Goal: Task Accomplishment & Management: Complete application form

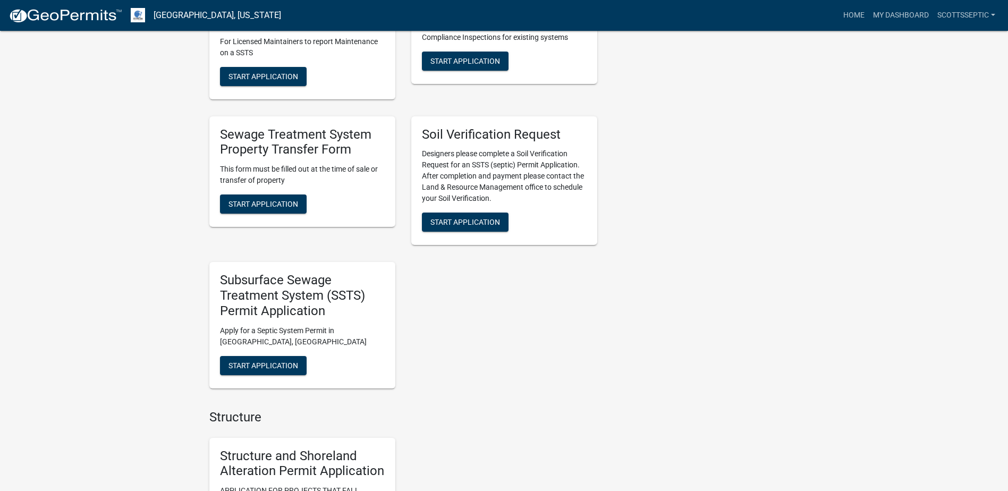
scroll to position [797, 0]
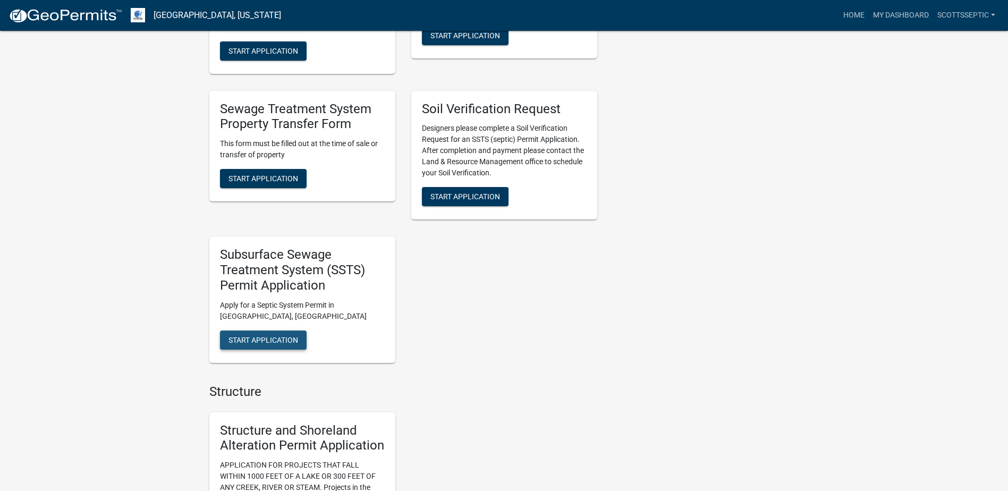
click at [270, 337] on span "Start Application" at bounding box center [264, 339] width 70 height 9
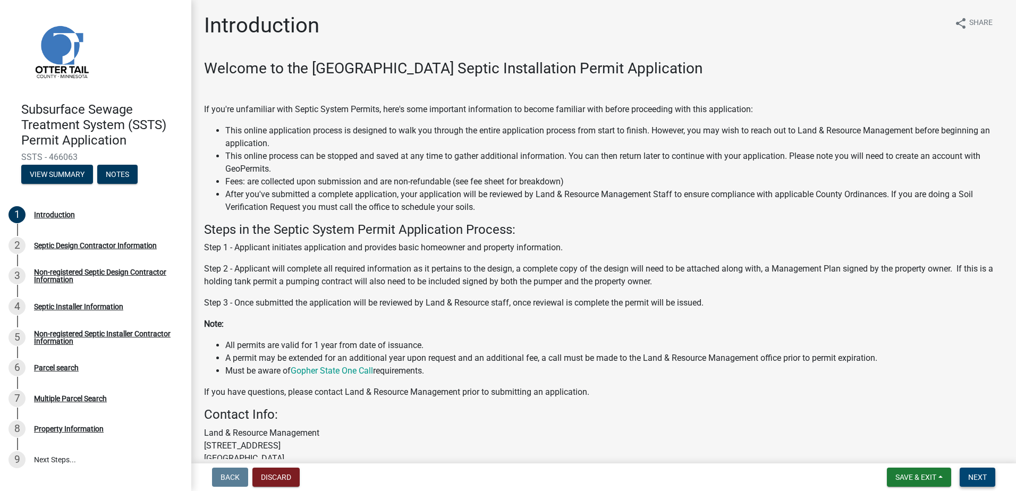
click at [981, 477] on span "Next" at bounding box center [977, 477] width 19 height 9
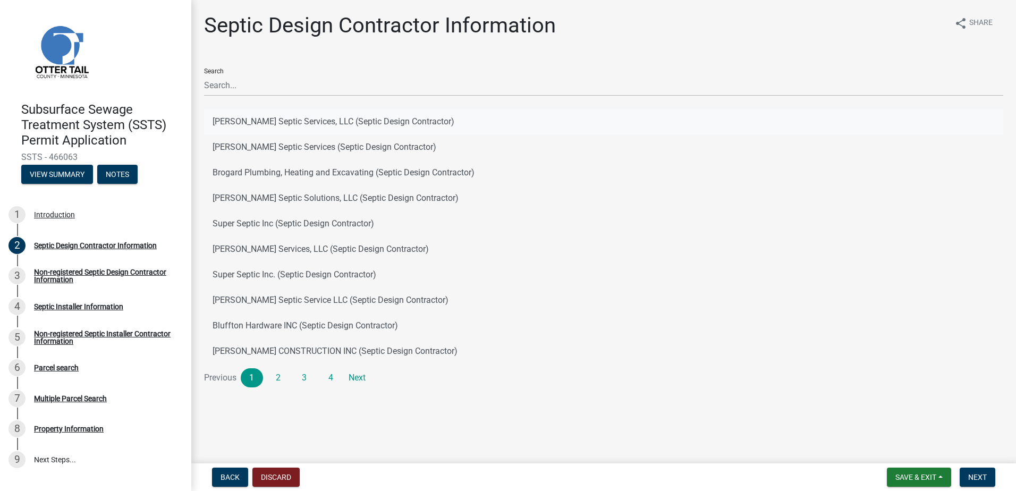
click at [266, 121] on button "[PERSON_NAME] Septic Services, LLC (Septic Design Contractor)" at bounding box center [603, 122] width 799 height 26
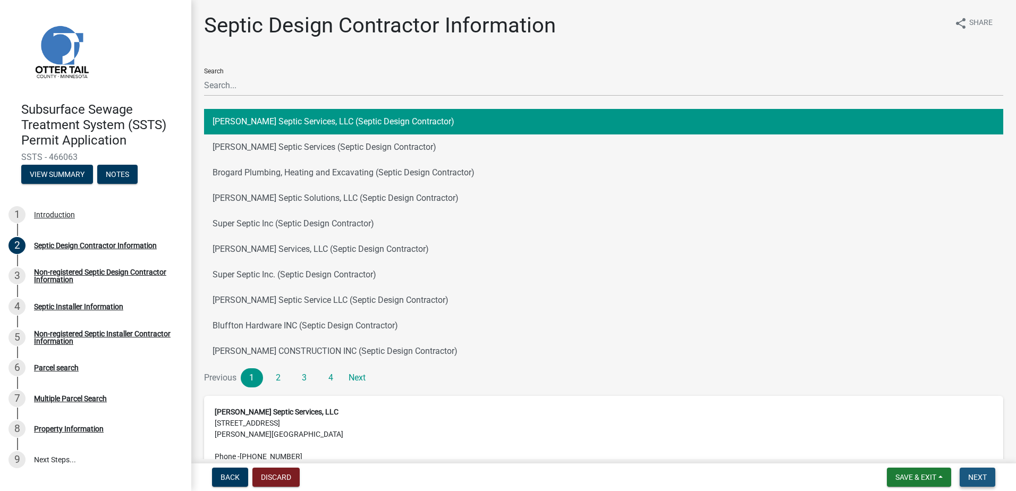
click at [970, 478] on span "Next" at bounding box center [977, 477] width 19 height 9
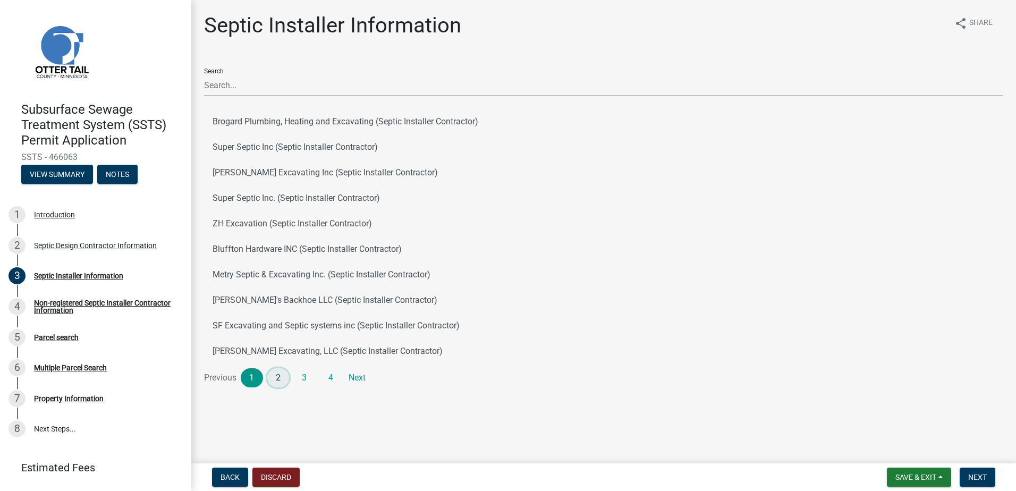
click at [273, 380] on link "2" at bounding box center [278, 377] width 22 height 19
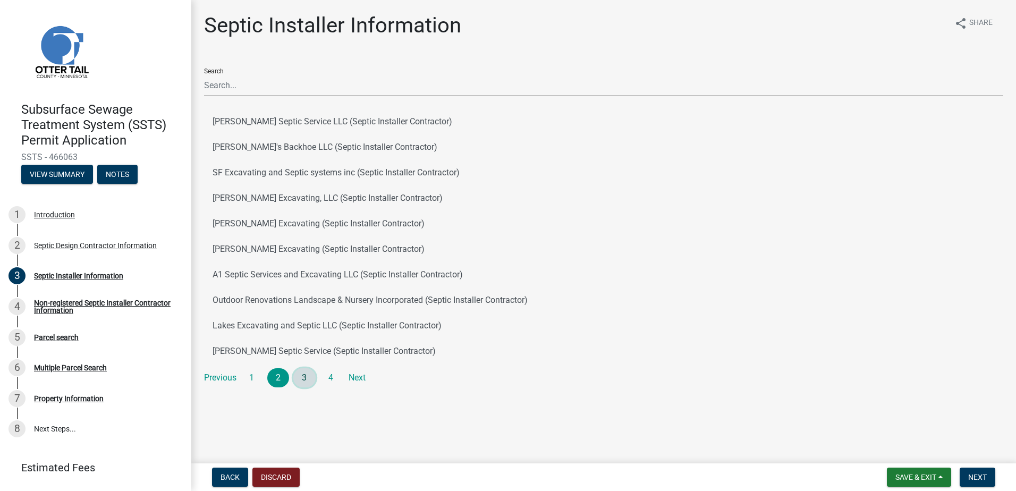
click at [303, 379] on link "3" at bounding box center [304, 377] width 22 height 19
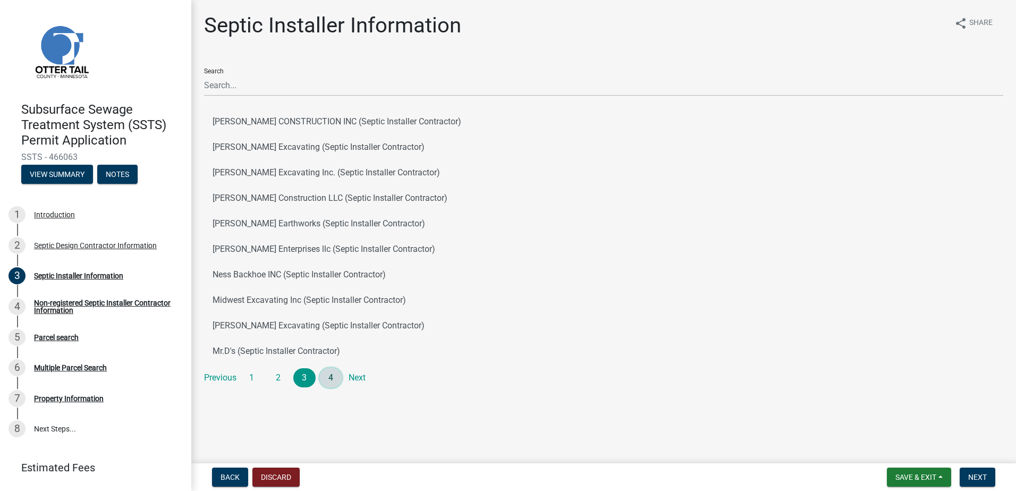
click at [336, 379] on link "4" at bounding box center [331, 377] width 22 height 19
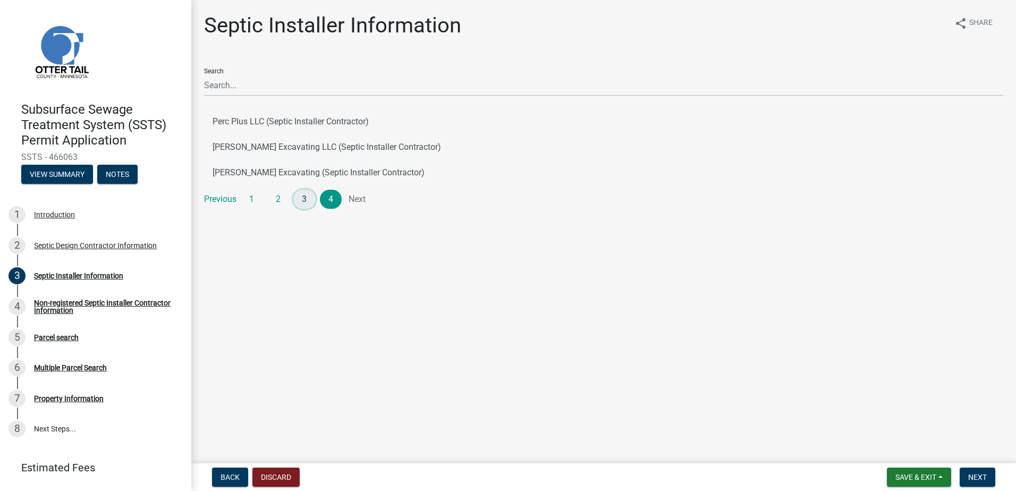
click at [302, 196] on link "3" at bounding box center [304, 199] width 22 height 19
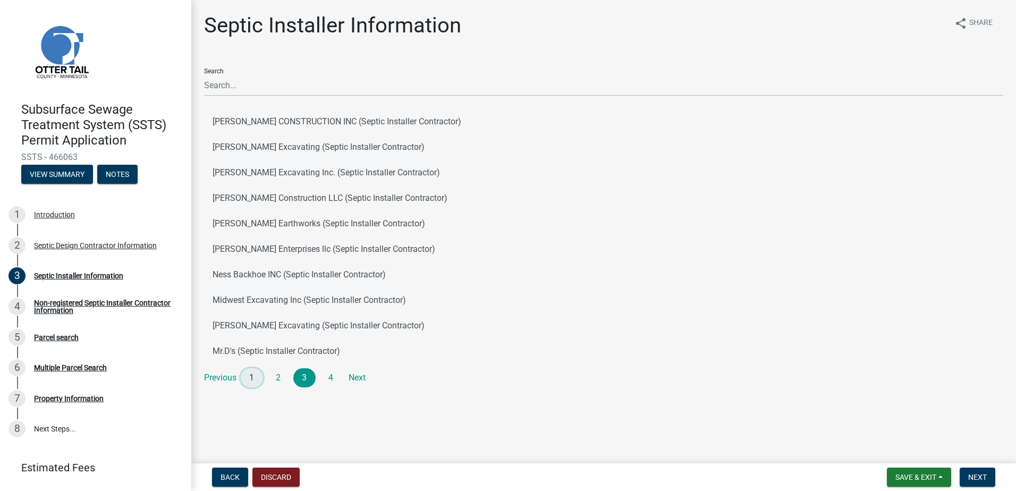
click at [261, 379] on link "1" at bounding box center [252, 377] width 22 height 19
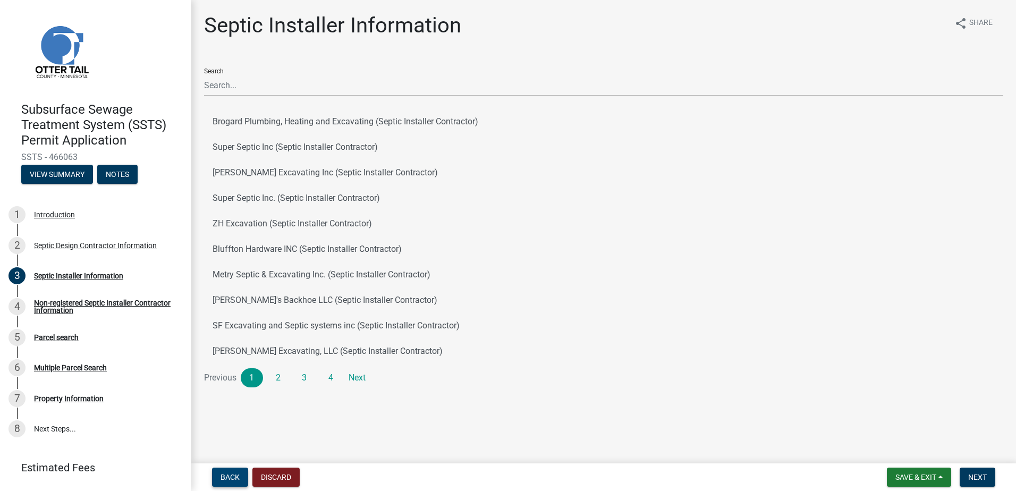
click at [238, 477] on span "Back" at bounding box center [230, 477] width 19 height 9
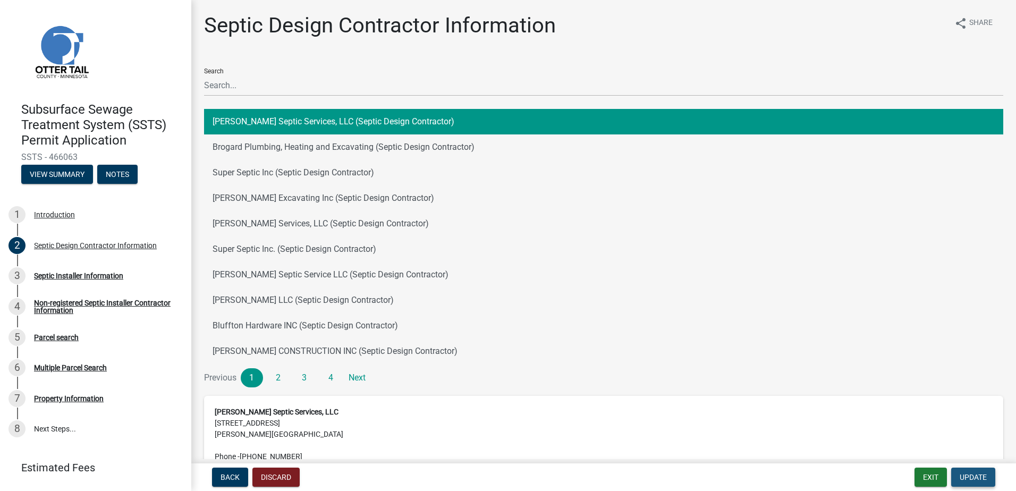
click at [967, 478] on span "Update" at bounding box center [973, 477] width 27 height 9
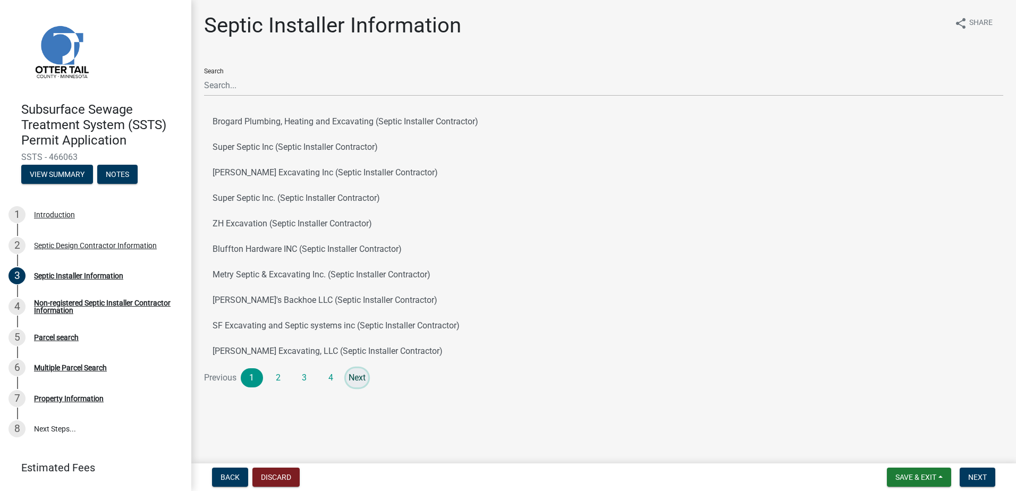
click at [361, 377] on link "Next" at bounding box center [357, 377] width 22 height 19
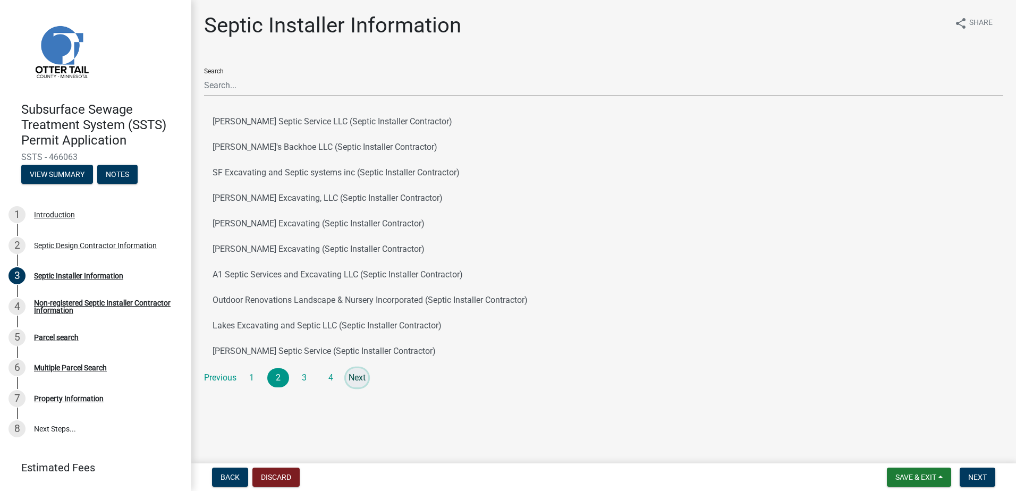
click at [360, 377] on link "Next" at bounding box center [357, 377] width 22 height 19
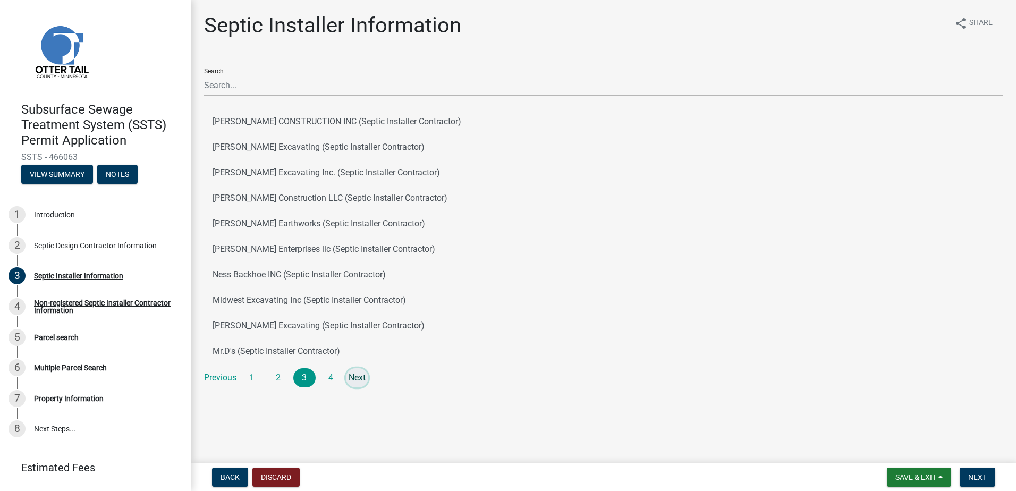
click at [360, 377] on link "Next" at bounding box center [357, 377] width 22 height 19
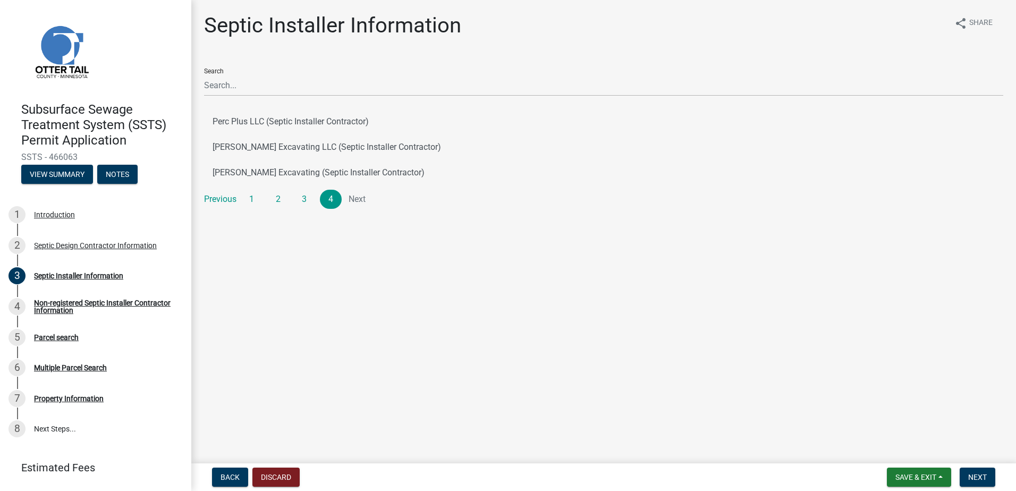
click at [358, 200] on li "Next" at bounding box center [357, 199] width 22 height 19
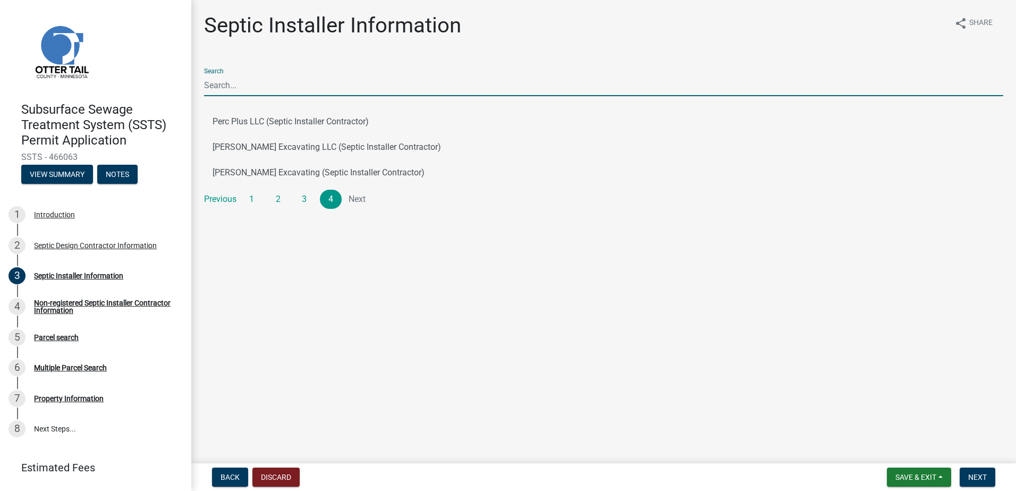
click at [223, 90] on input "Search" at bounding box center [603, 85] width 799 height 22
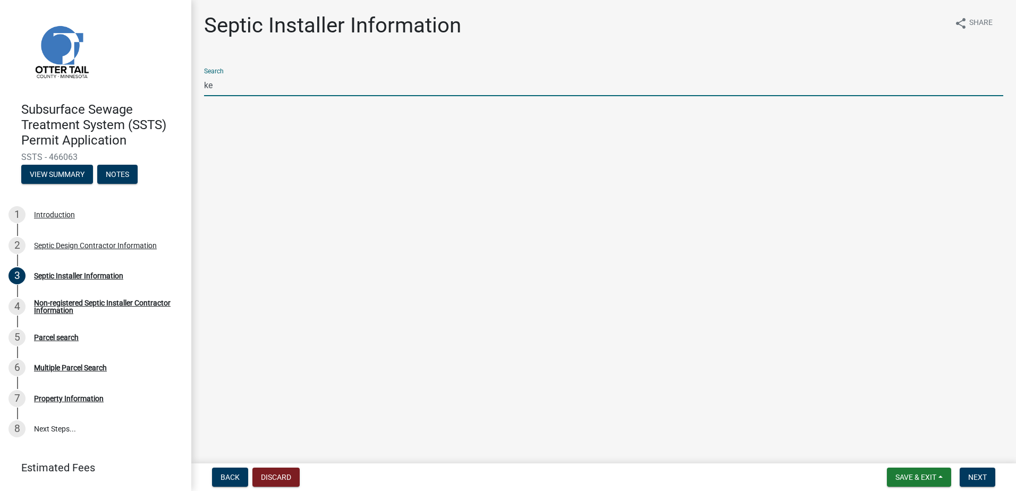
type input "k"
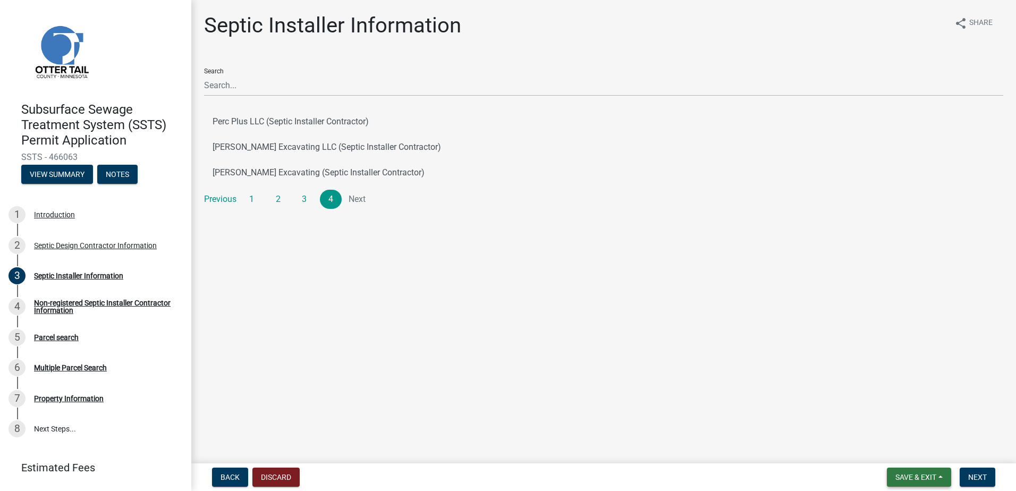
click at [938, 478] on button "Save & Exit" at bounding box center [919, 477] width 64 height 19
click at [891, 450] on button "Save & Exit" at bounding box center [908, 450] width 85 height 26
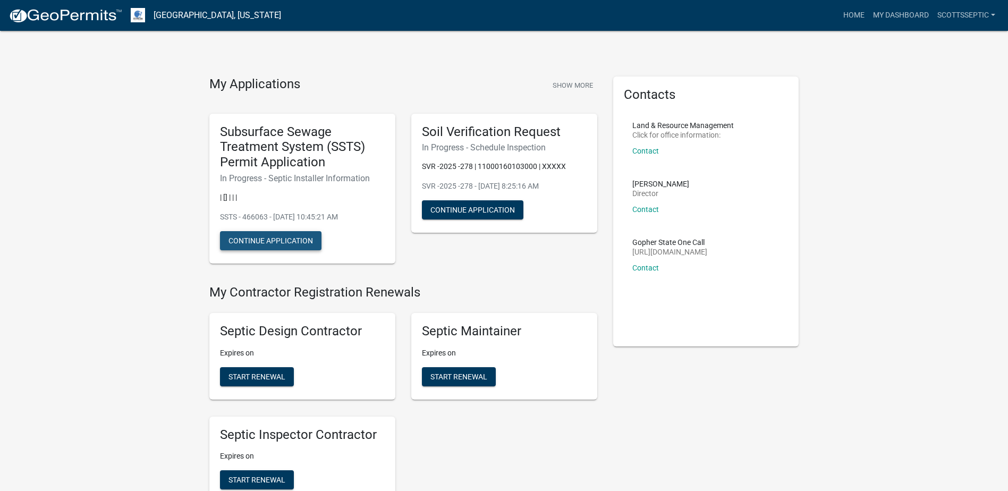
click at [256, 242] on button "Continue Application" at bounding box center [271, 240] width 102 height 19
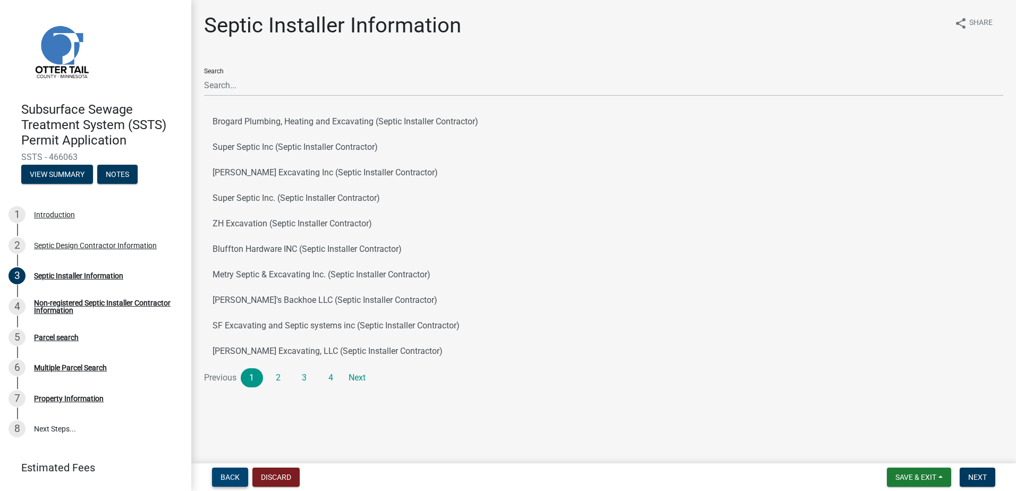
click at [237, 475] on span "Back" at bounding box center [230, 477] width 19 height 9
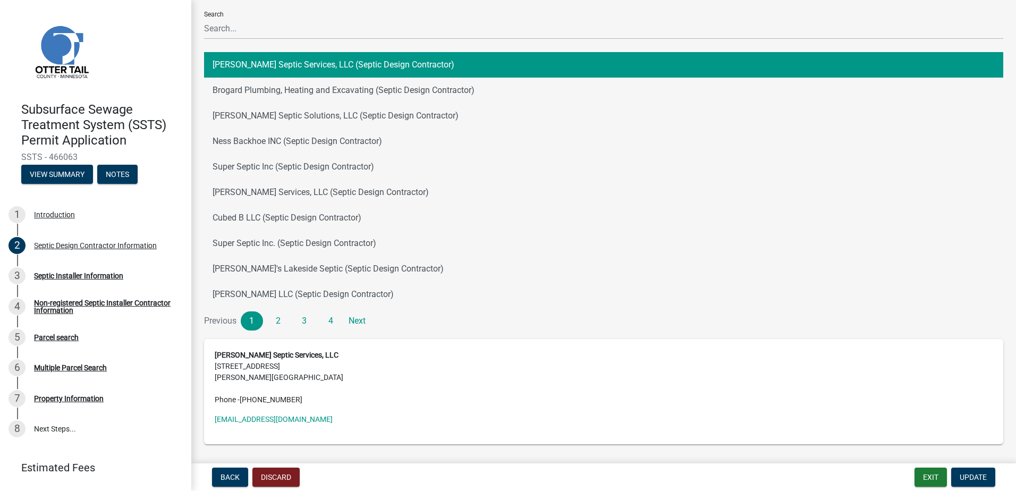
scroll to position [39, 0]
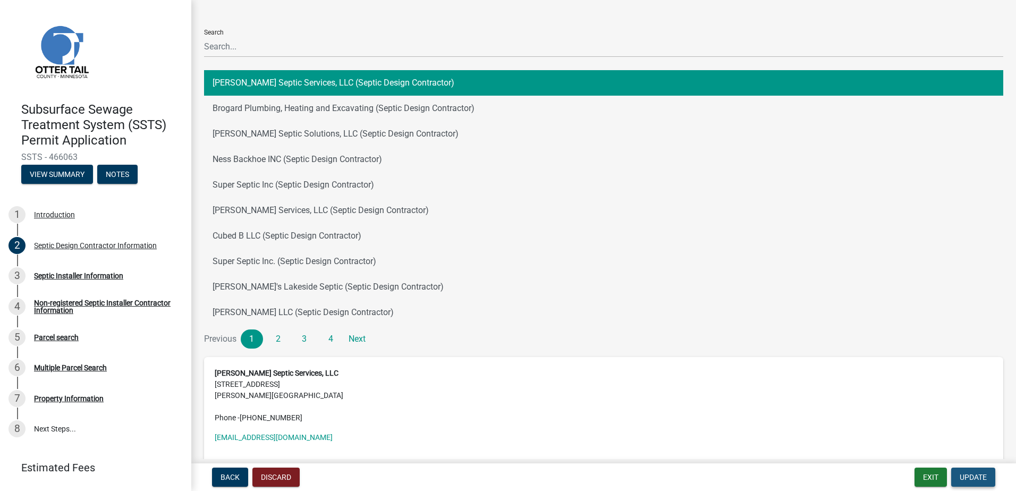
click at [979, 476] on span "Update" at bounding box center [973, 477] width 27 height 9
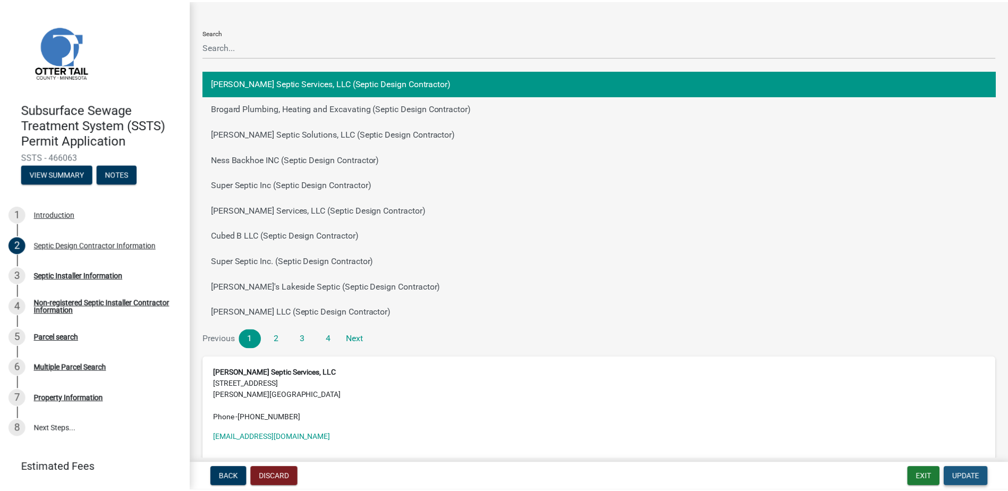
scroll to position [0, 0]
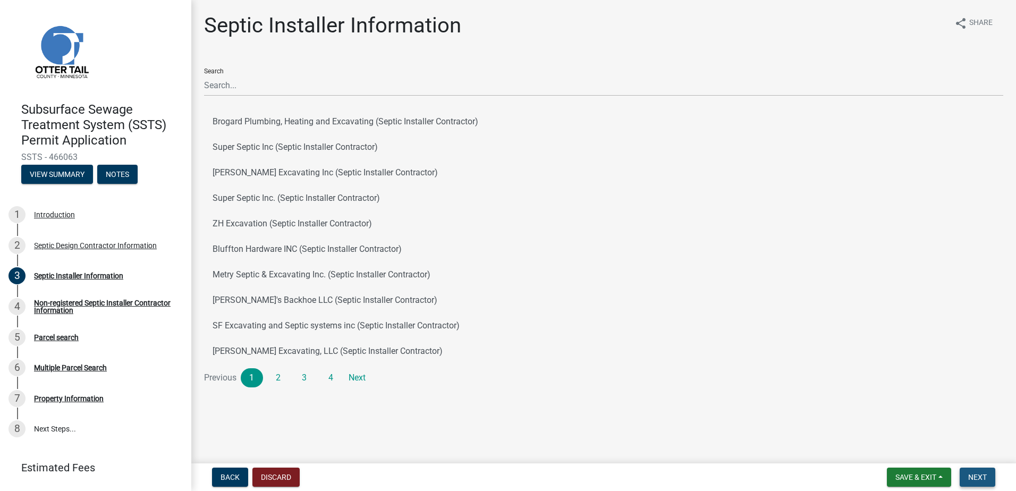
click at [984, 473] on span "Next" at bounding box center [977, 477] width 19 height 9
click at [941, 479] on button "Save & Exit" at bounding box center [919, 477] width 64 height 19
click at [904, 454] on button "Save & Exit" at bounding box center [908, 450] width 85 height 26
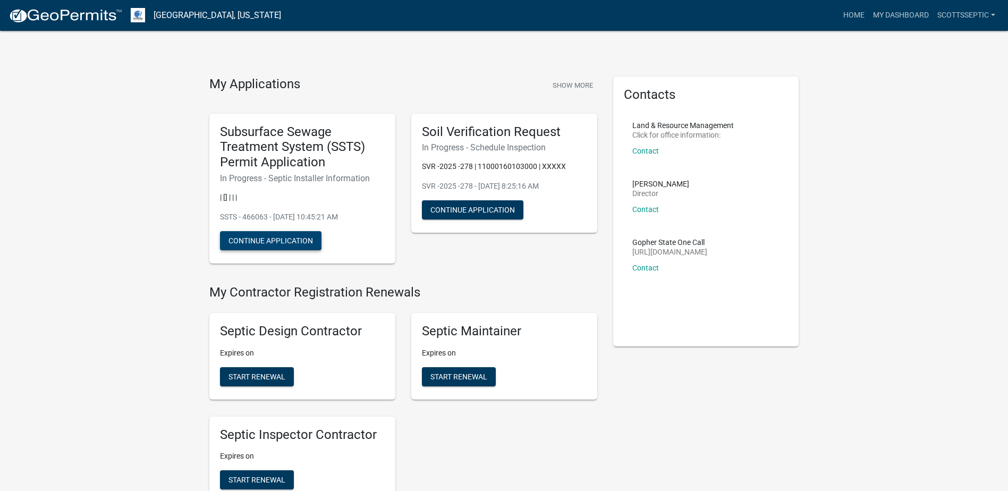
click at [268, 243] on button "Continue Application" at bounding box center [271, 240] width 102 height 19
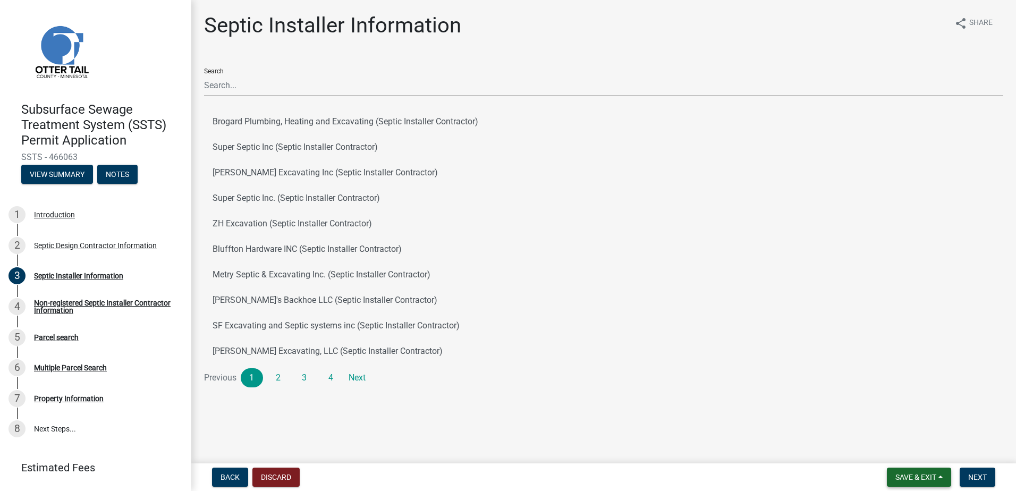
click at [940, 479] on button "Save & Exit" at bounding box center [919, 477] width 64 height 19
click at [918, 449] on button "Save & Exit" at bounding box center [908, 450] width 85 height 26
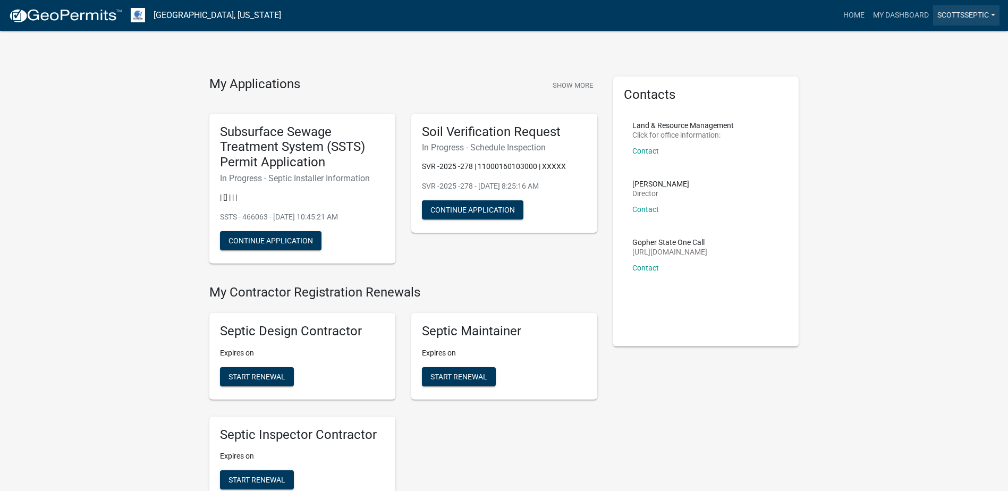
click at [993, 13] on link "scottsseptic" at bounding box center [966, 15] width 66 height 20
click at [245, 242] on button "Continue Application" at bounding box center [271, 240] width 102 height 19
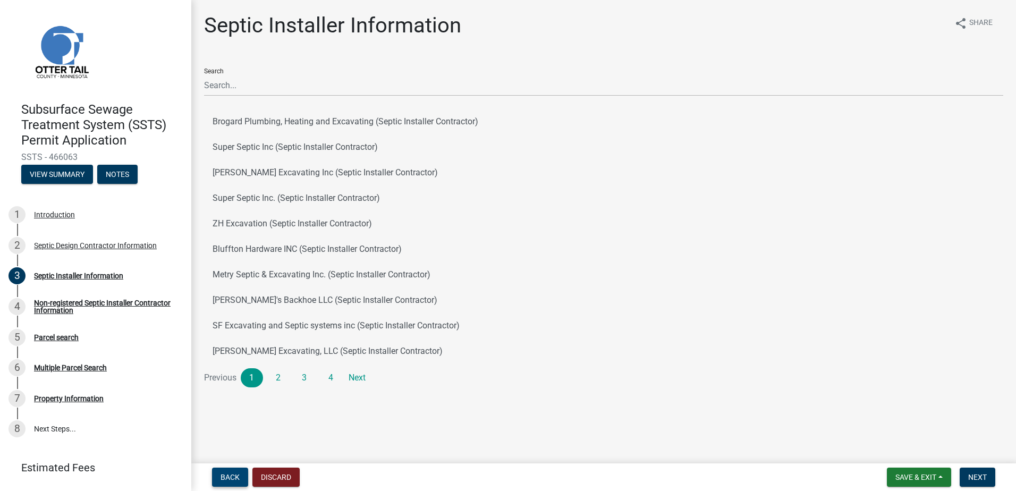
click at [227, 480] on span "Back" at bounding box center [230, 477] width 19 height 9
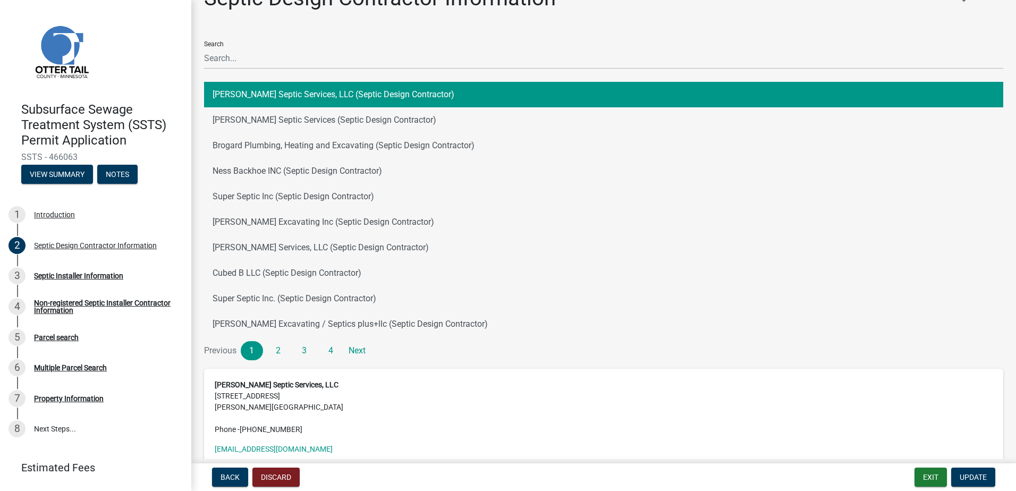
scroll to position [53, 0]
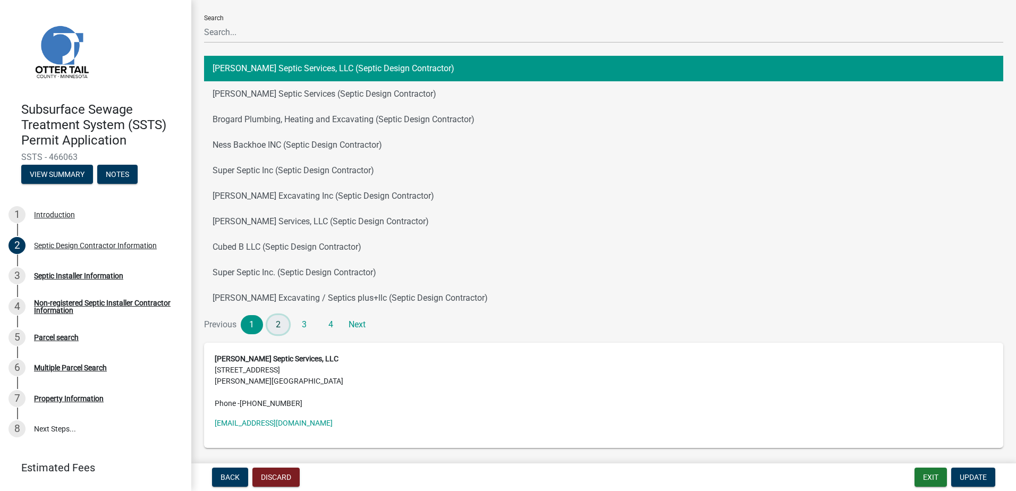
click at [277, 323] on link "2" at bounding box center [278, 324] width 22 height 19
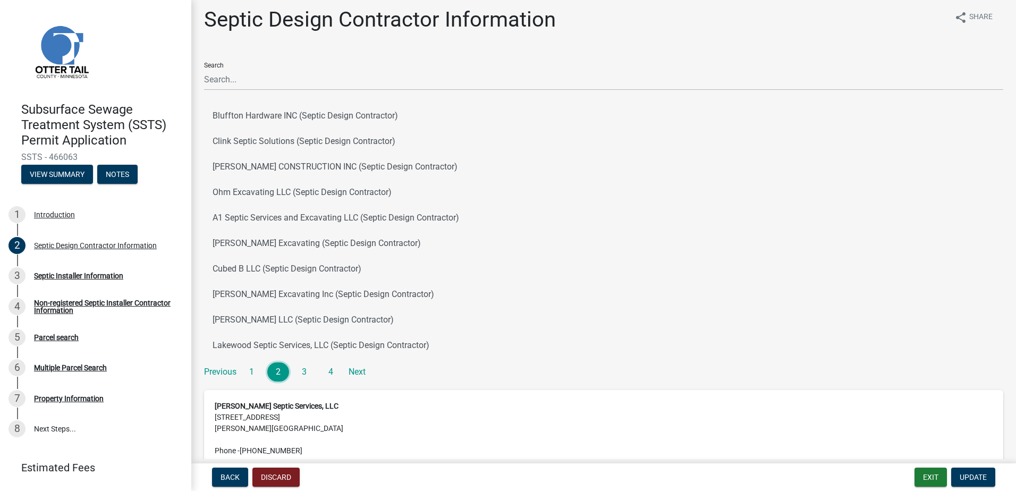
scroll to position [0, 0]
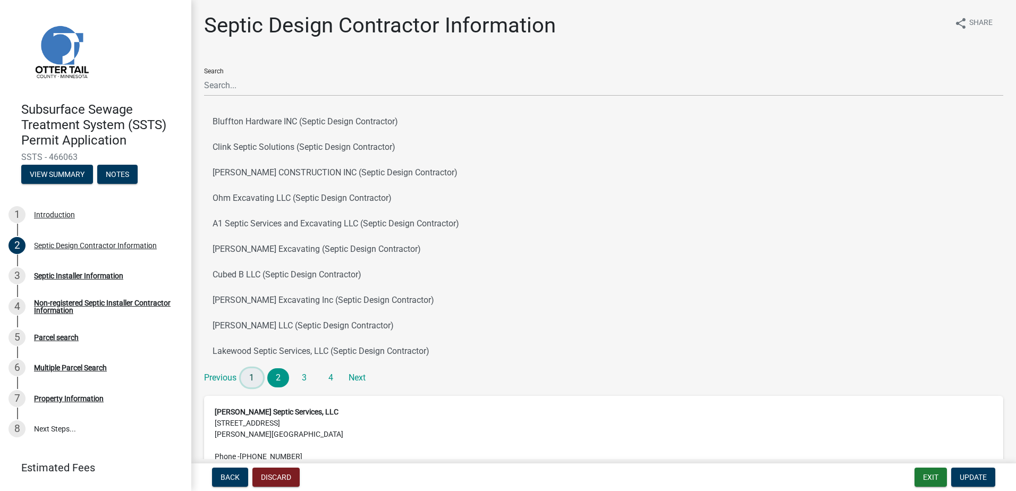
click at [250, 379] on link "1" at bounding box center [252, 377] width 22 height 19
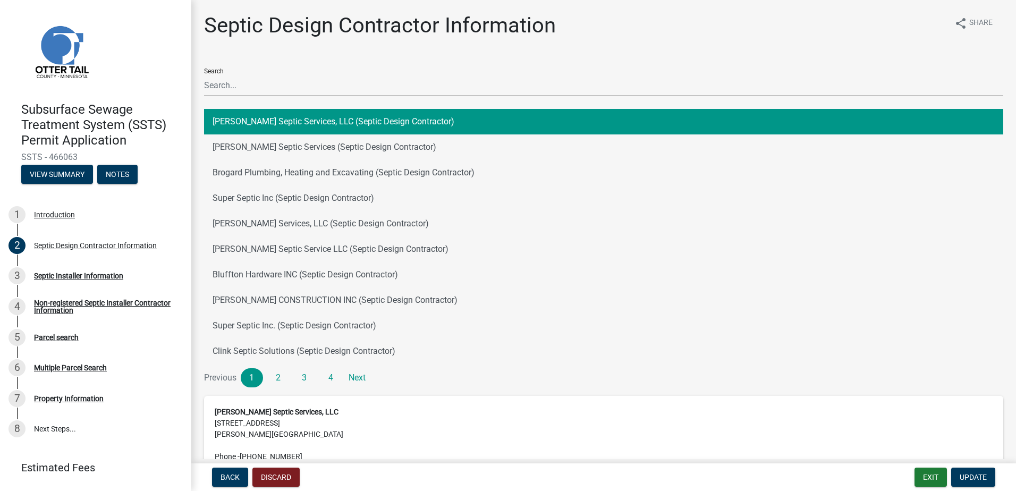
click at [267, 118] on button "[PERSON_NAME] Septic Services, LLC (Septic Design Contractor)" at bounding box center [603, 122] width 799 height 26
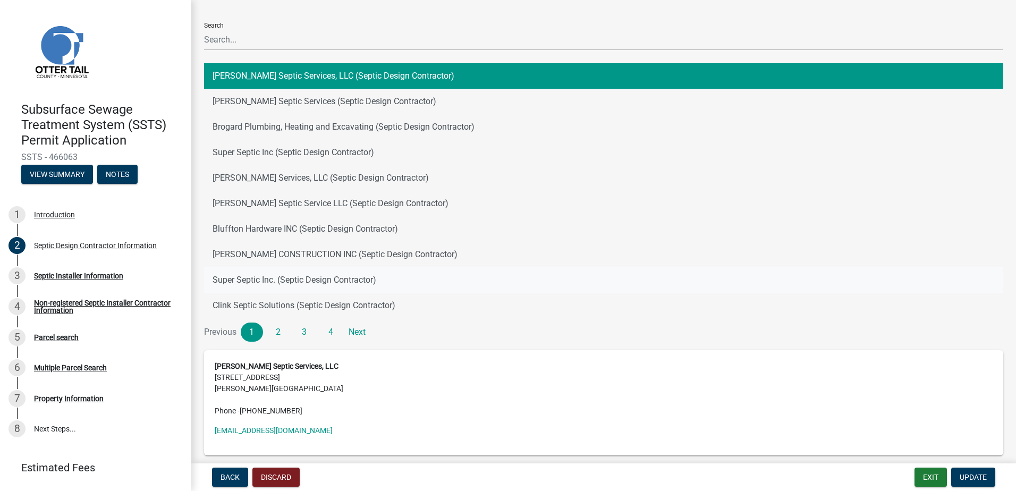
scroll to position [92, 0]
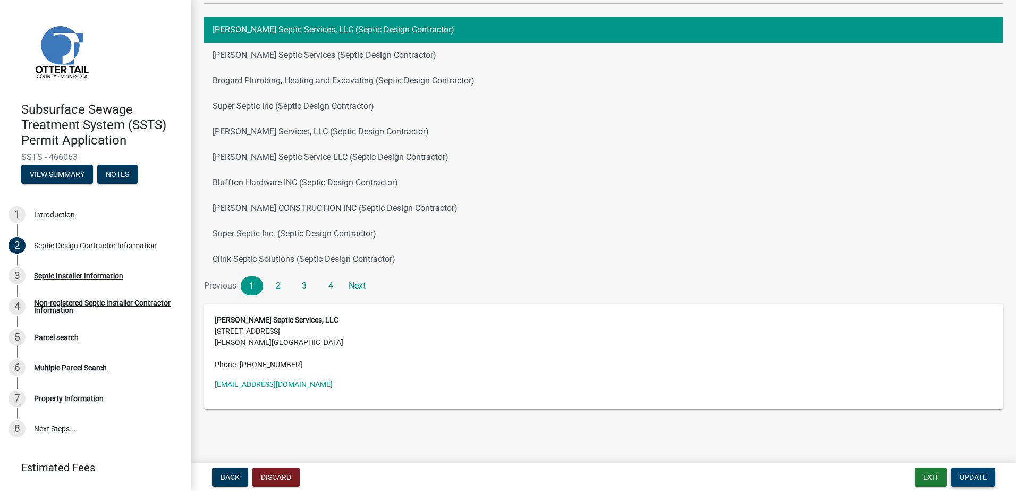
click at [976, 477] on span "Update" at bounding box center [973, 477] width 27 height 9
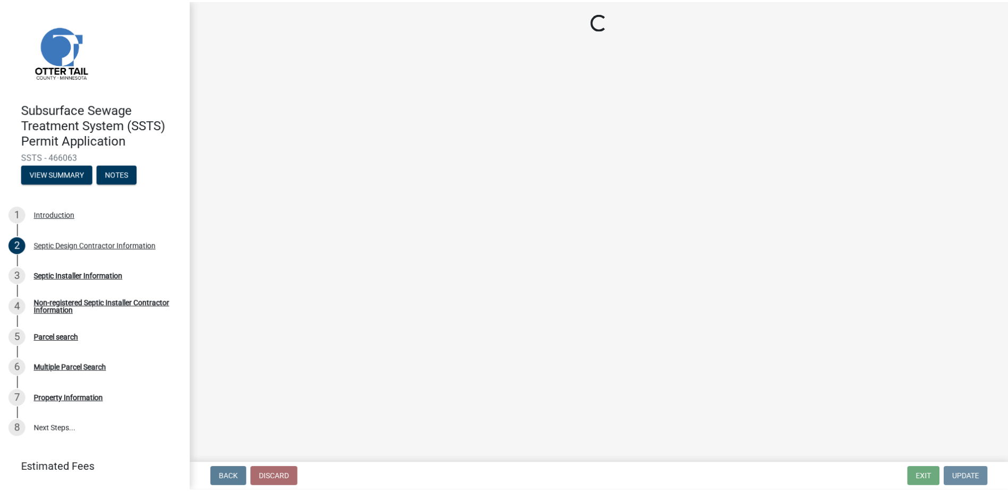
scroll to position [0, 0]
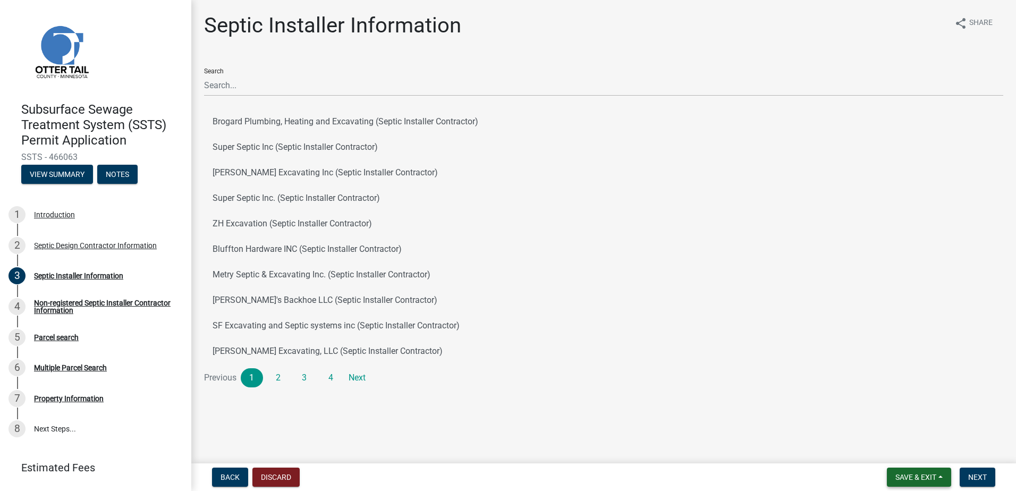
click at [943, 478] on button "Save & Exit" at bounding box center [919, 477] width 64 height 19
click at [916, 452] on button "Save & Exit" at bounding box center [908, 450] width 85 height 26
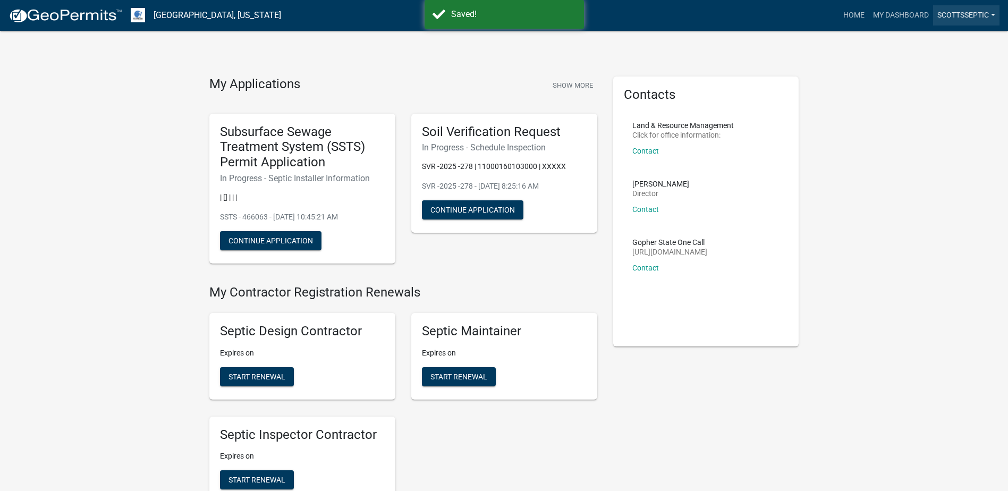
click at [992, 15] on link "scottsseptic" at bounding box center [966, 15] width 66 height 20
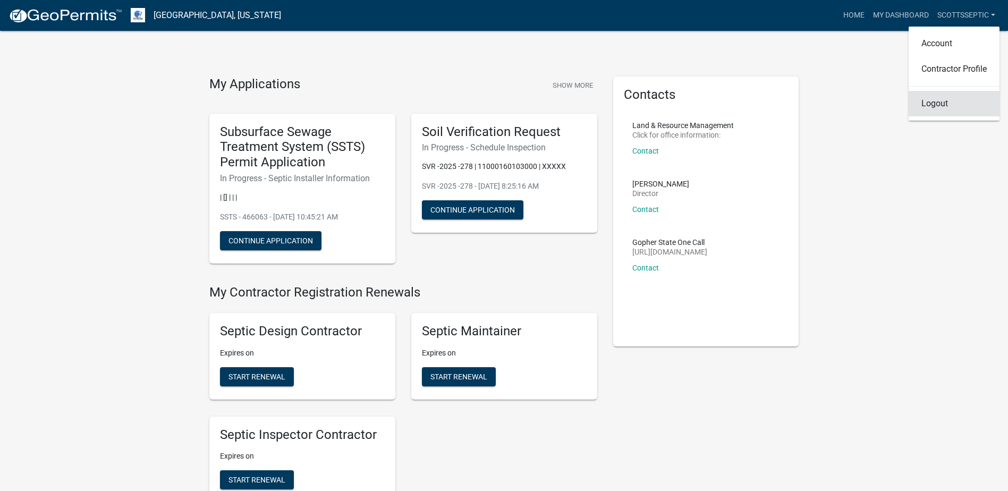
click at [942, 105] on link "Logout" at bounding box center [954, 104] width 91 height 26
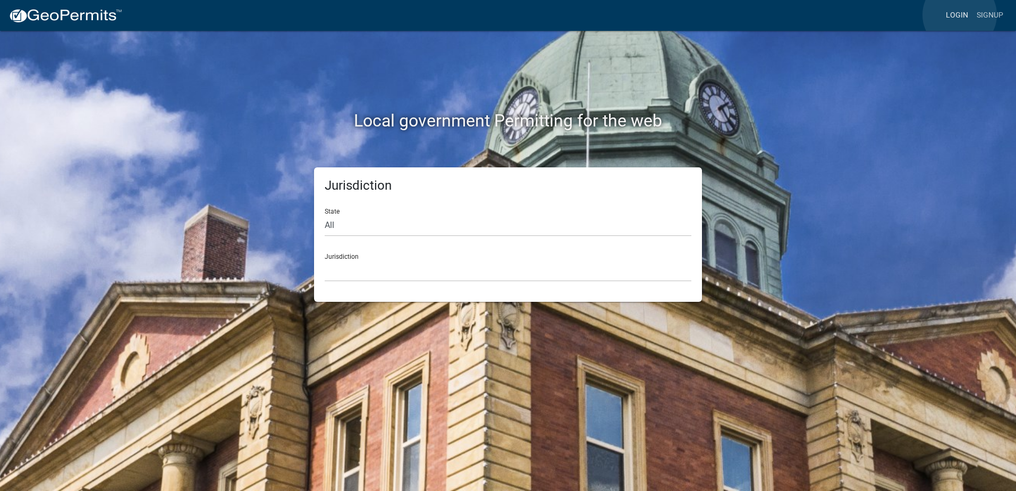
click at [960, 15] on link "Login" at bounding box center [957, 15] width 31 height 20
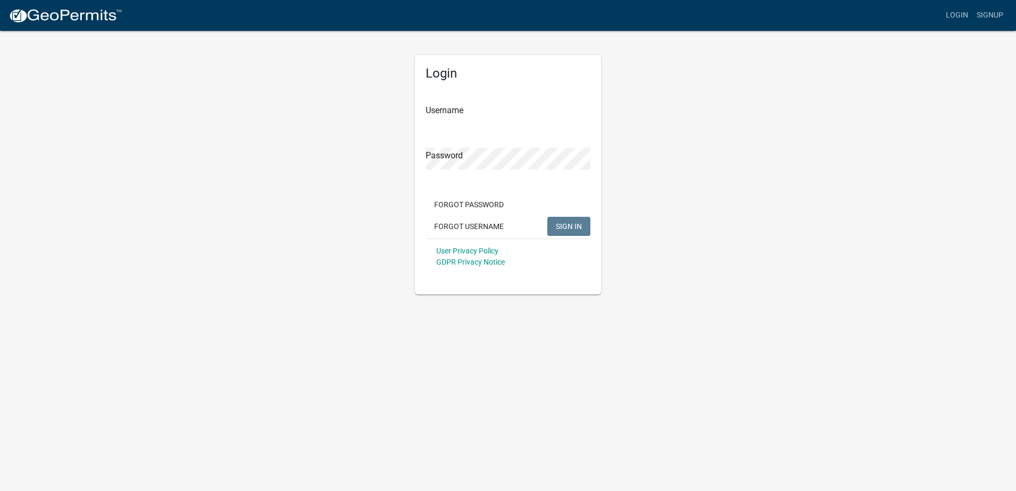
type input "scottsseptic"
click at [571, 230] on span "SIGN IN" at bounding box center [569, 226] width 26 height 9
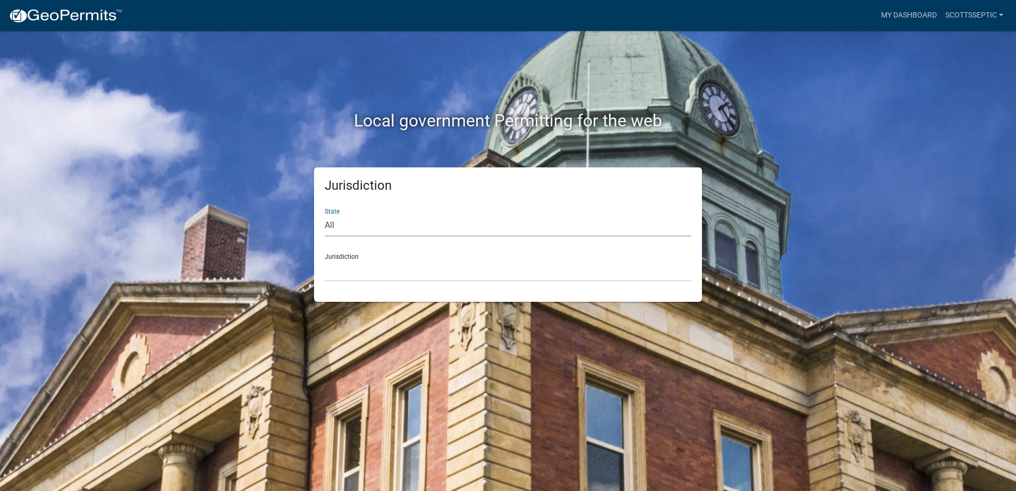
click at [325, 222] on select "All Colorado Georgia Indiana Iowa Kansas Minnesota Ohio South Carolina Wisconsin" at bounding box center [508, 226] width 367 height 22
select select "Minnesota"
click at [325, 215] on select "All Colorado Georgia Indiana Iowa Kansas Minnesota Ohio South Carolina Wisconsin" at bounding box center [508, 226] width 367 height 22
click at [339, 260] on select "Becker County, Minnesota Benton County, Minnesota Carlton County, Minnesota Cit…" at bounding box center [508, 271] width 367 height 22
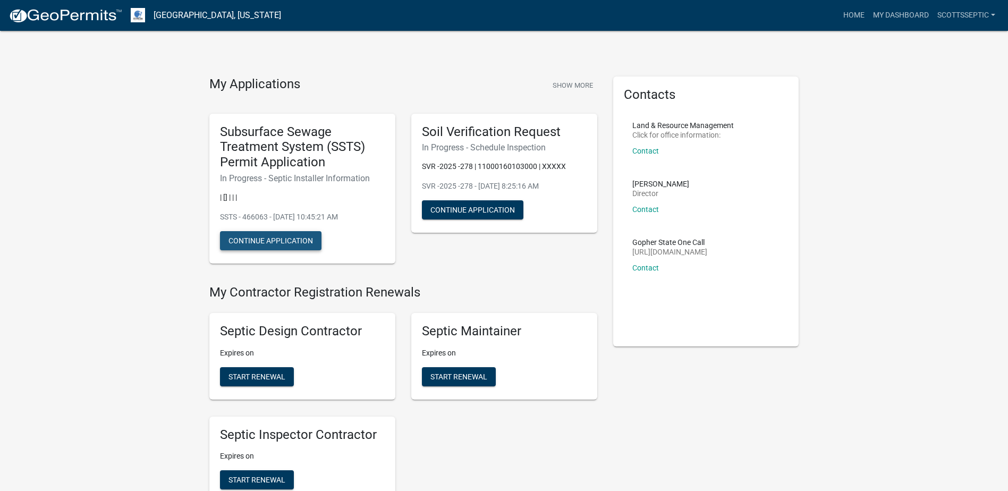
click at [256, 242] on button "Continue Application" at bounding box center [271, 240] width 102 height 19
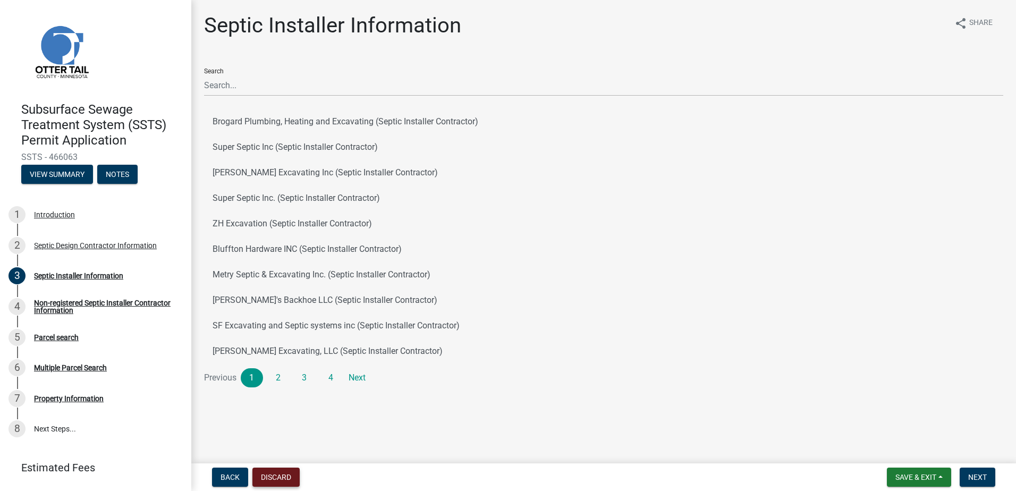
click at [286, 478] on button "Discard" at bounding box center [275, 477] width 47 height 19
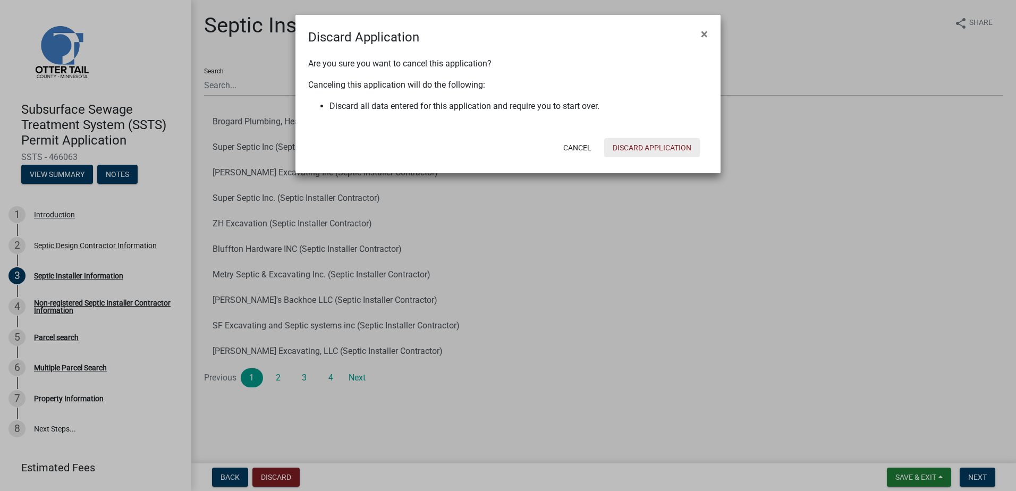
click at [642, 146] on button "Discard Application" at bounding box center [652, 147] width 96 height 19
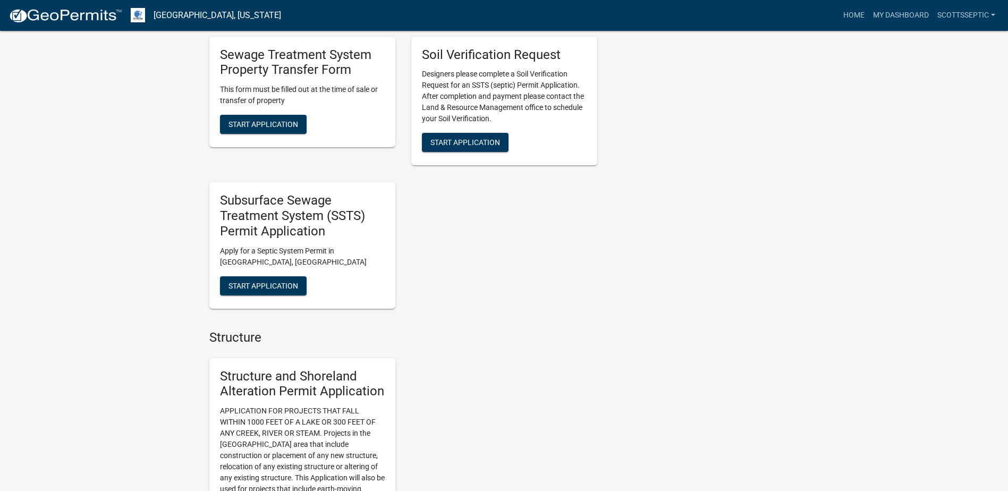
scroll to position [904, 0]
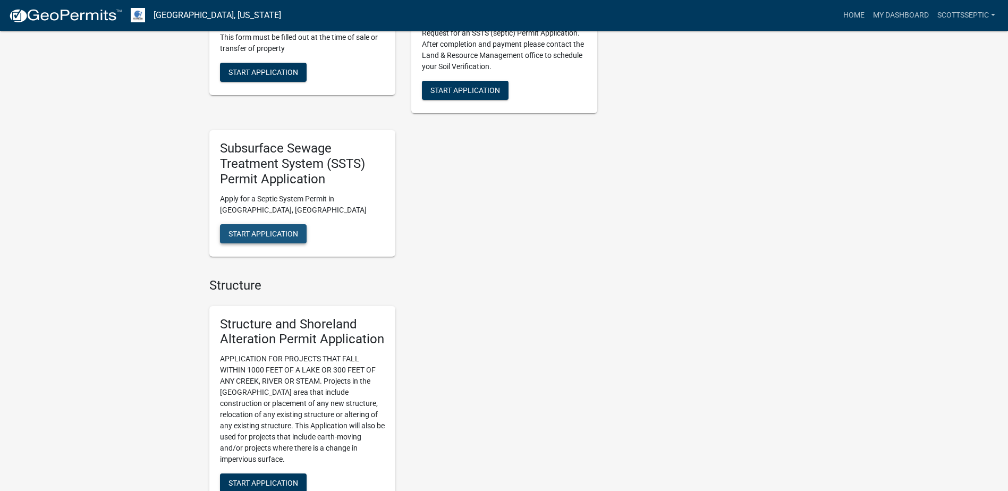
click at [281, 234] on span "Start Application" at bounding box center [264, 233] width 70 height 9
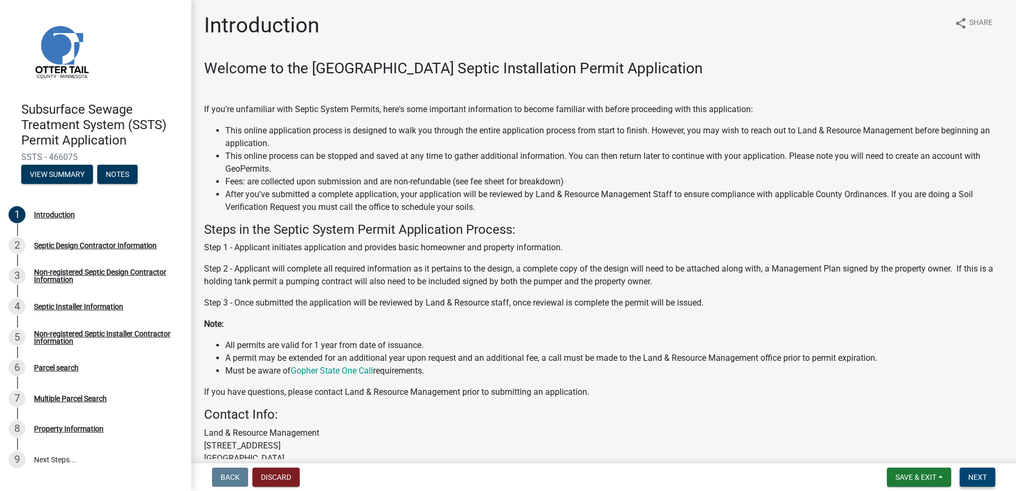
click at [974, 477] on span "Next" at bounding box center [977, 477] width 19 height 9
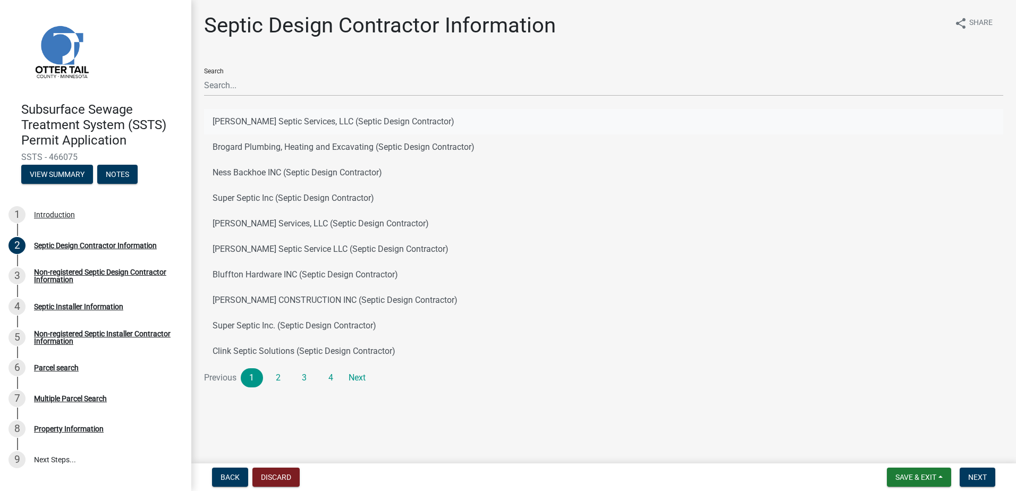
click at [264, 121] on button "[PERSON_NAME] Septic Services, LLC (Septic Design Contractor)" at bounding box center [603, 122] width 799 height 26
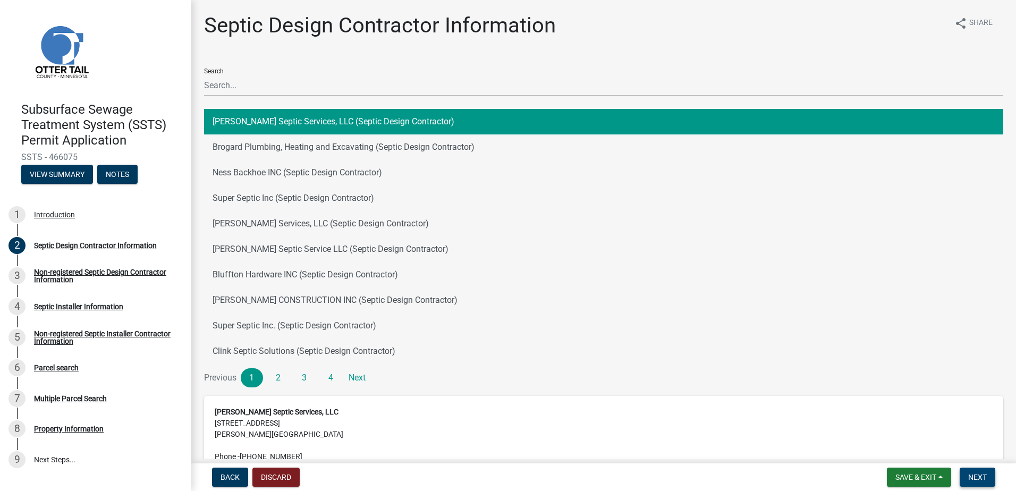
click at [972, 477] on span "Next" at bounding box center [977, 477] width 19 height 9
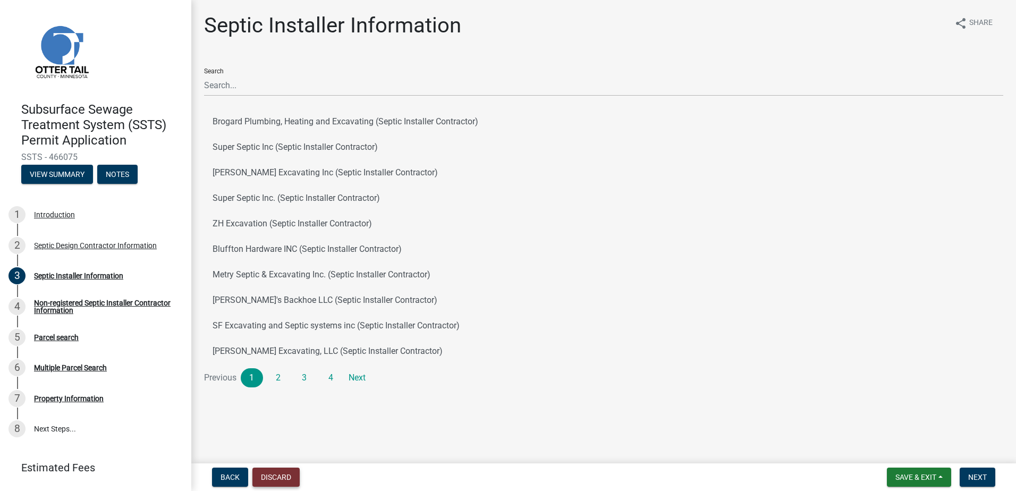
click at [284, 479] on button "Discard" at bounding box center [275, 477] width 47 height 19
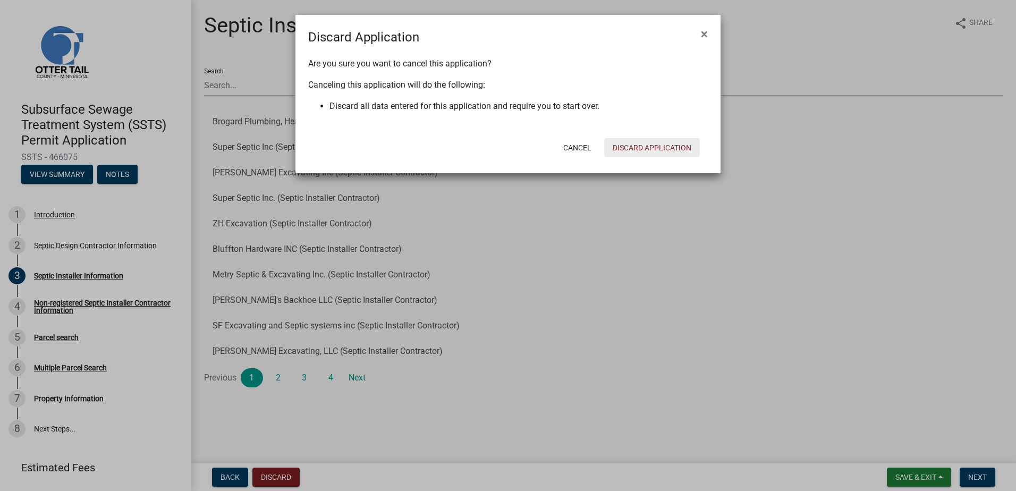
click at [632, 151] on button "Discard Application" at bounding box center [652, 147] width 96 height 19
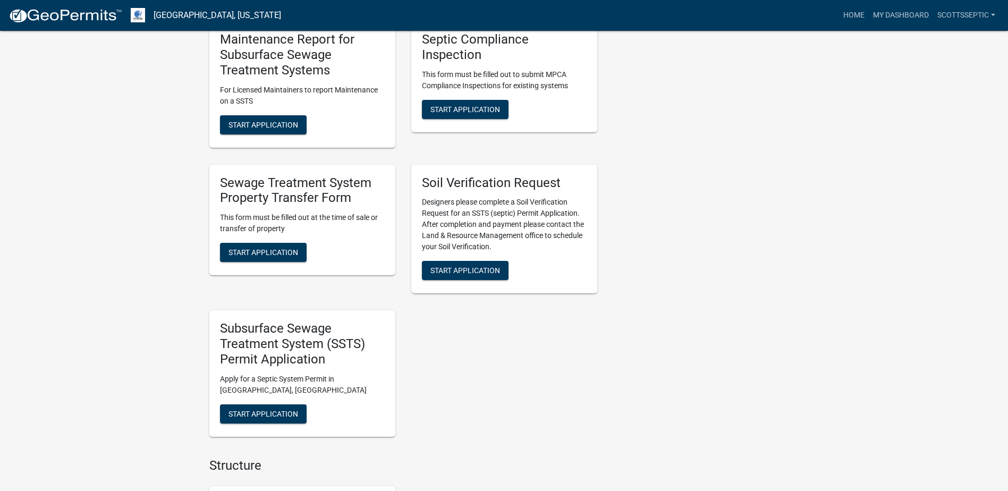
scroll to position [797, 0]
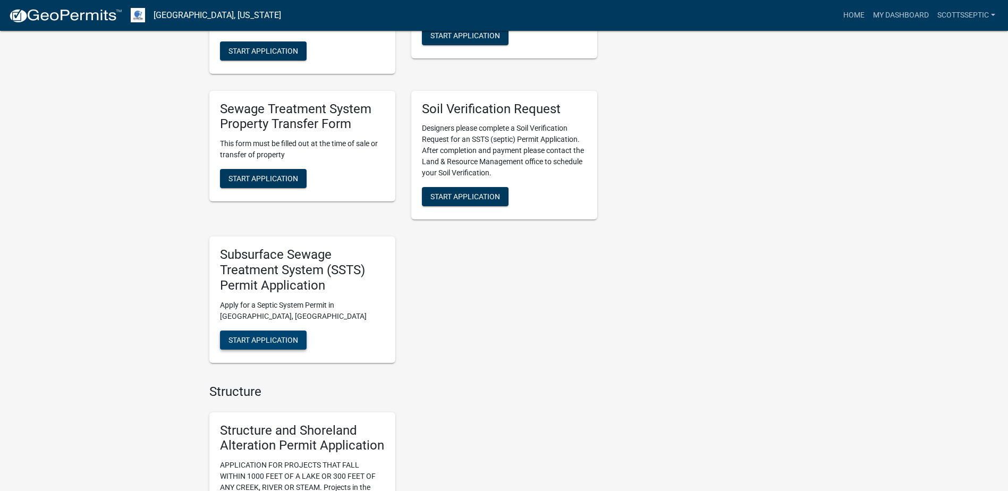
click at [258, 340] on span "Start Application" at bounding box center [264, 339] width 70 height 9
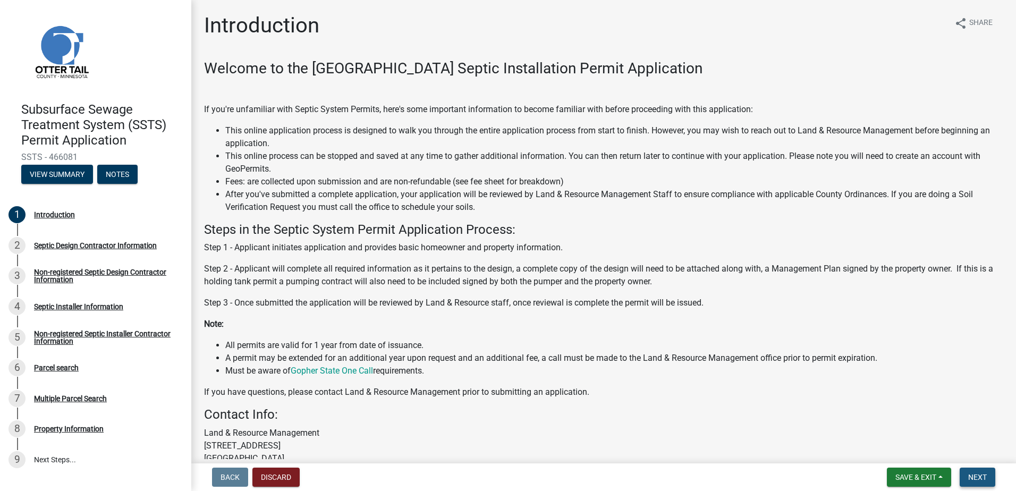
click at [972, 480] on span "Next" at bounding box center [977, 477] width 19 height 9
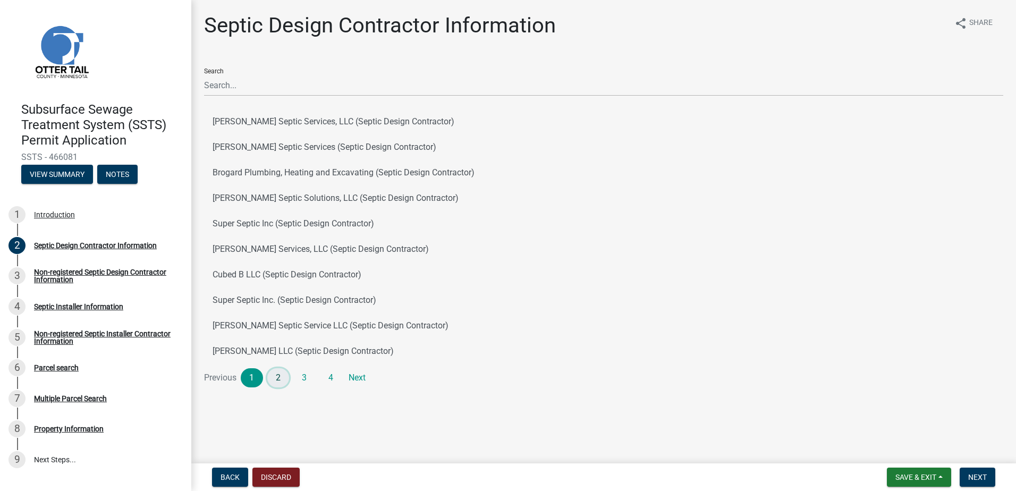
click at [279, 381] on link "2" at bounding box center [278, 377] width 22 height 19
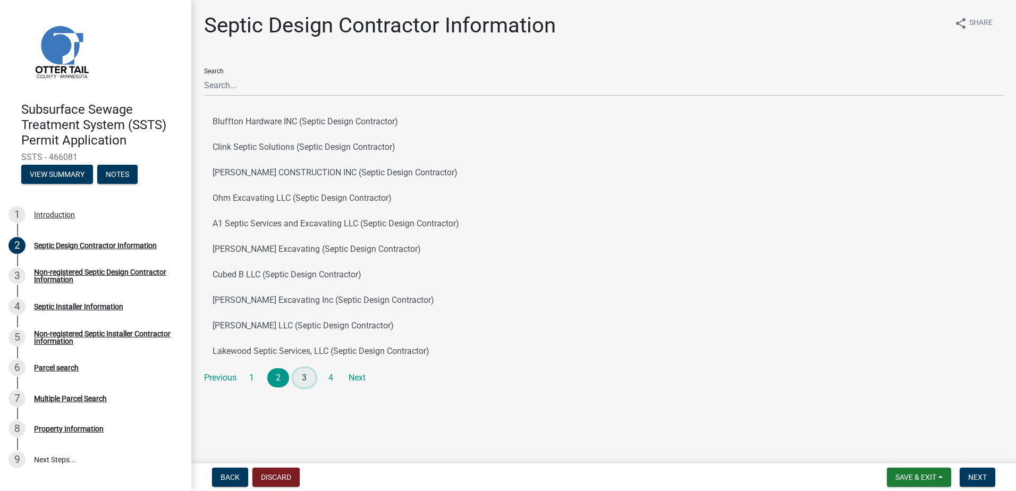
click at [305, 381] on link "3" at bounding box center [304, 377] width 22 height 19
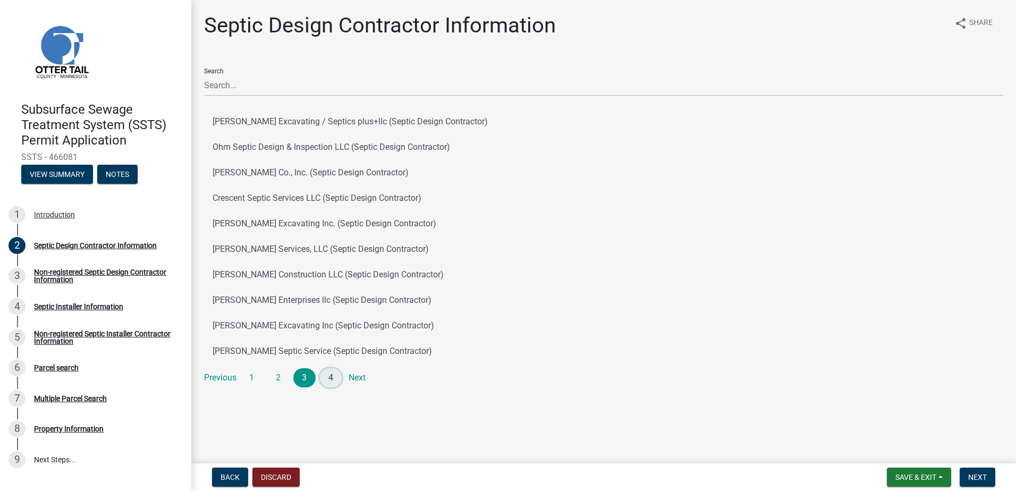
click at [330, 385] on link "4" at bounding box center [331, 377] width 22 height 19
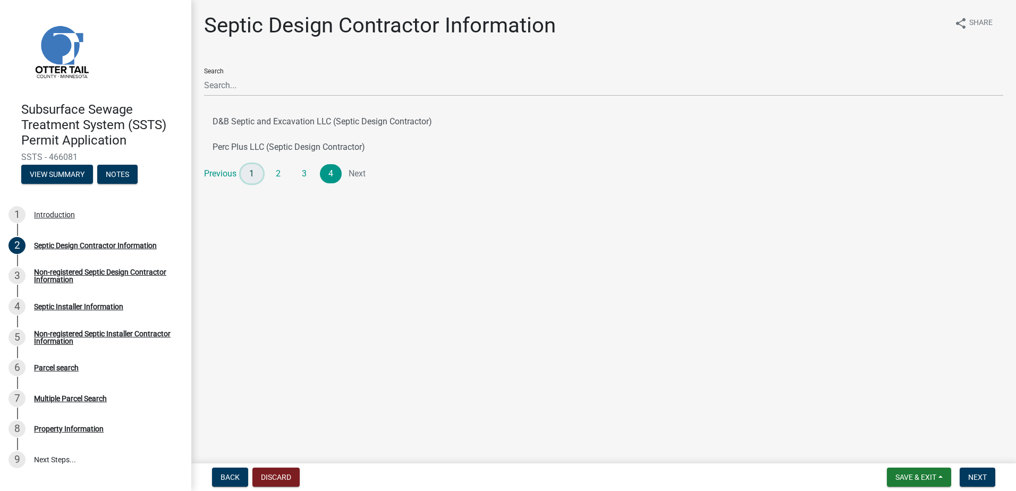
click at [249, 177] on link "1" at bounding box center [252, 173] width 22 height 19
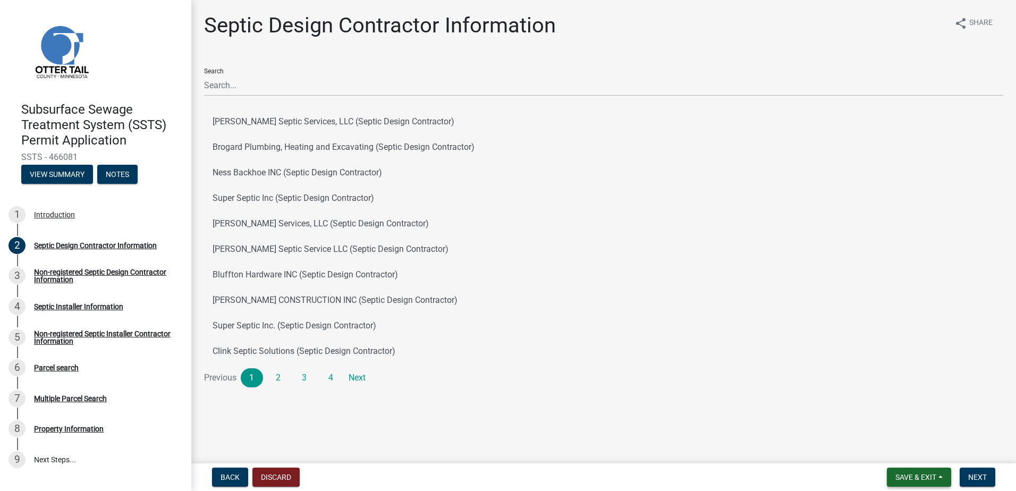
click at [940, 480] on button "Save & Exit" at bounding box center [919, 477] width 64 height 19
click at [918, 451] on button "Save & Exit" at bounding box center [908, 450] width 85 height 26
